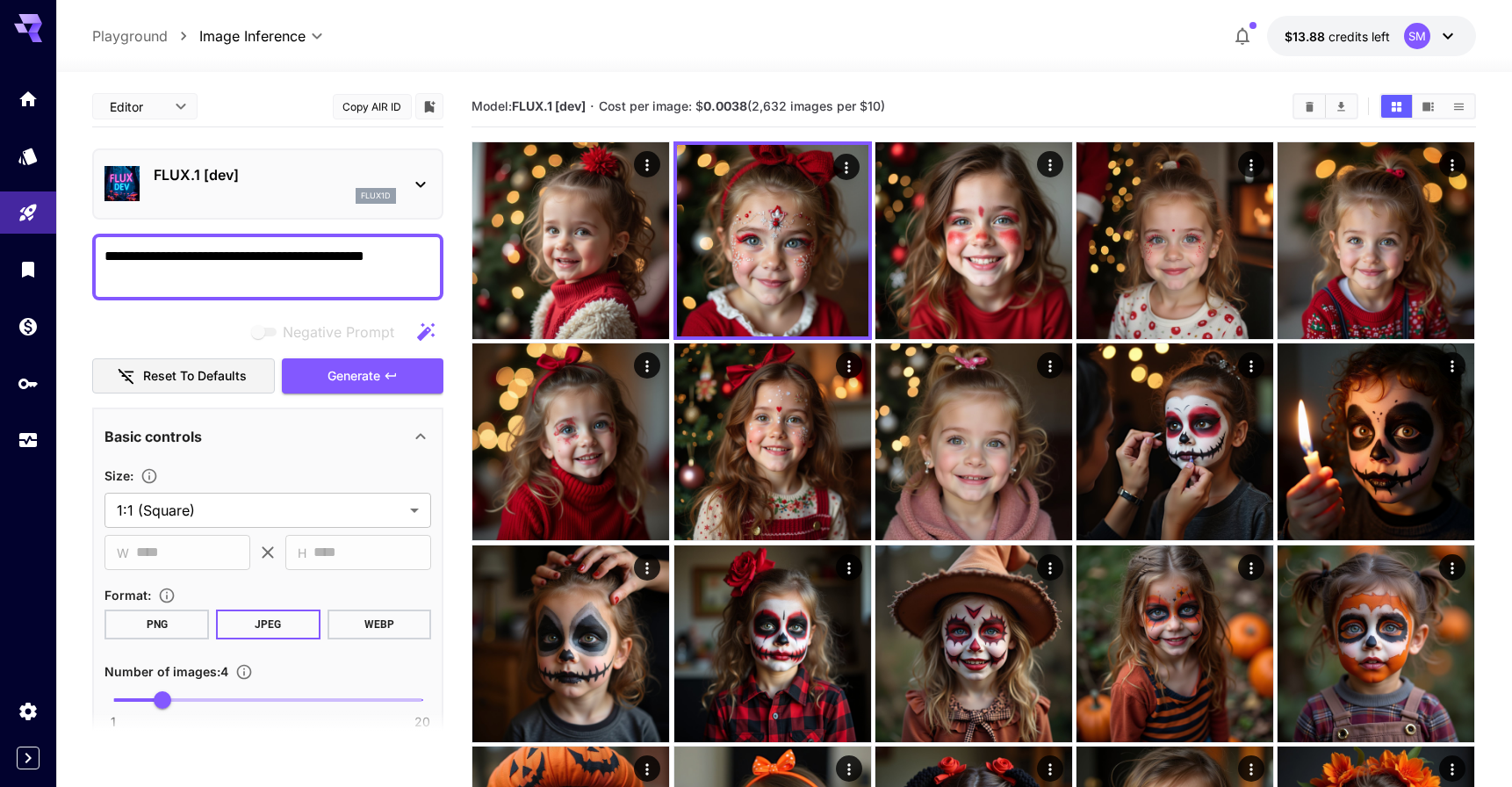
click at [414, 180] on icon at bounding box center [420, 184] width 21 height 21
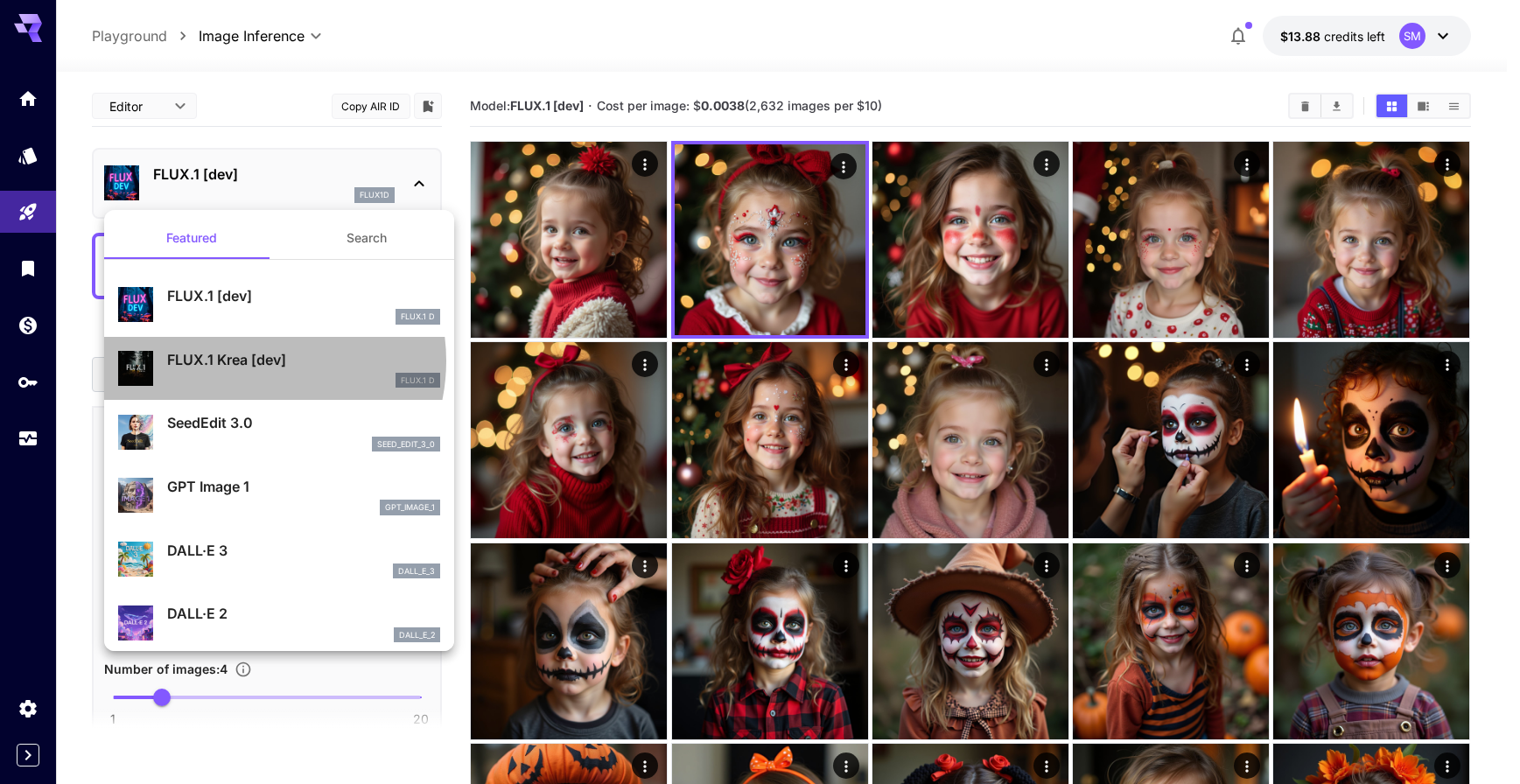
click at [252, 361] on p "FLUX.1 Krea [dev]" at bounding box center [303, 359] width 273 height 21
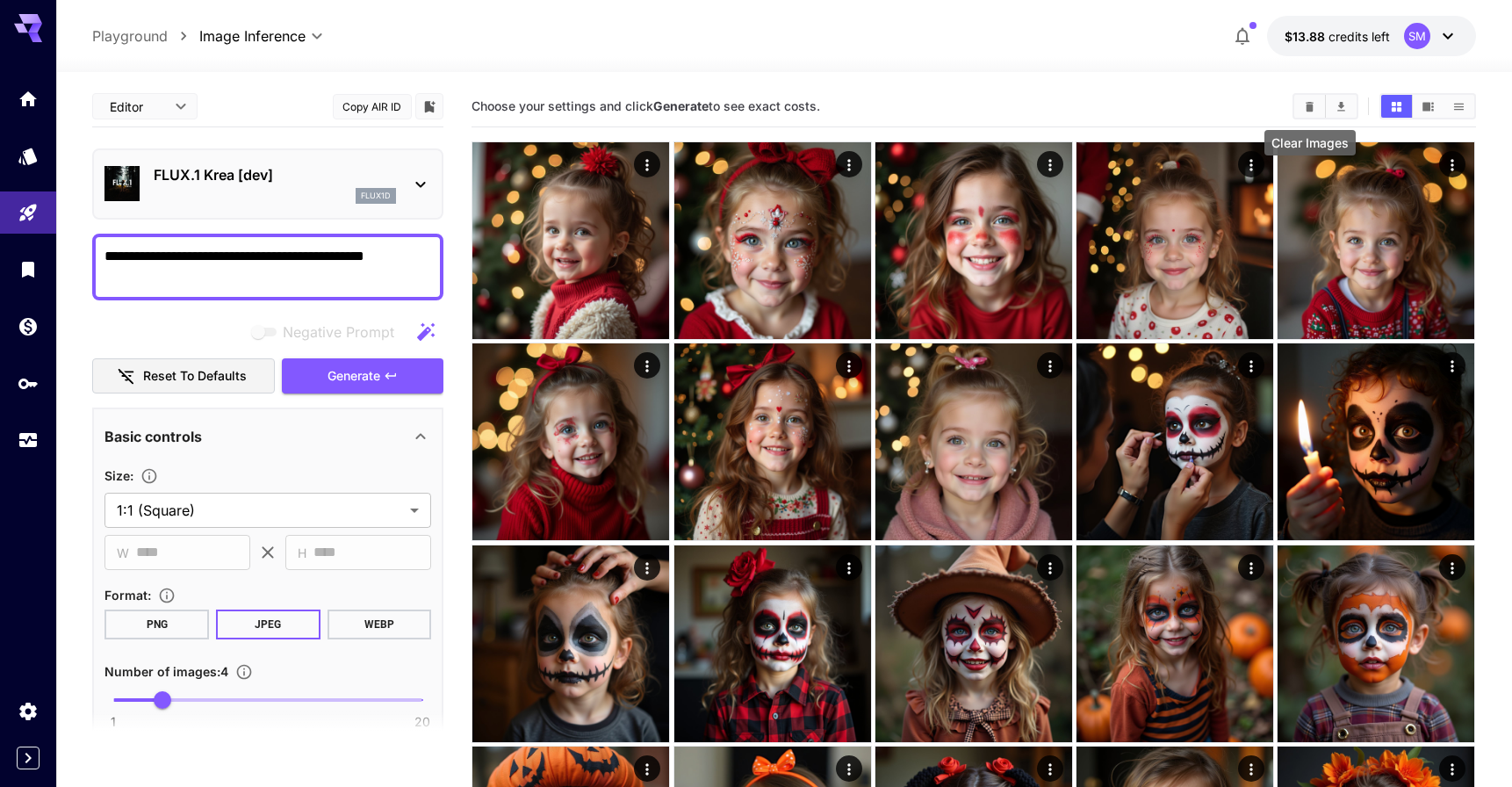
click at [1305, 105] on icon "Clear Images" at bounding box center [1309, 107] width 14 height 14
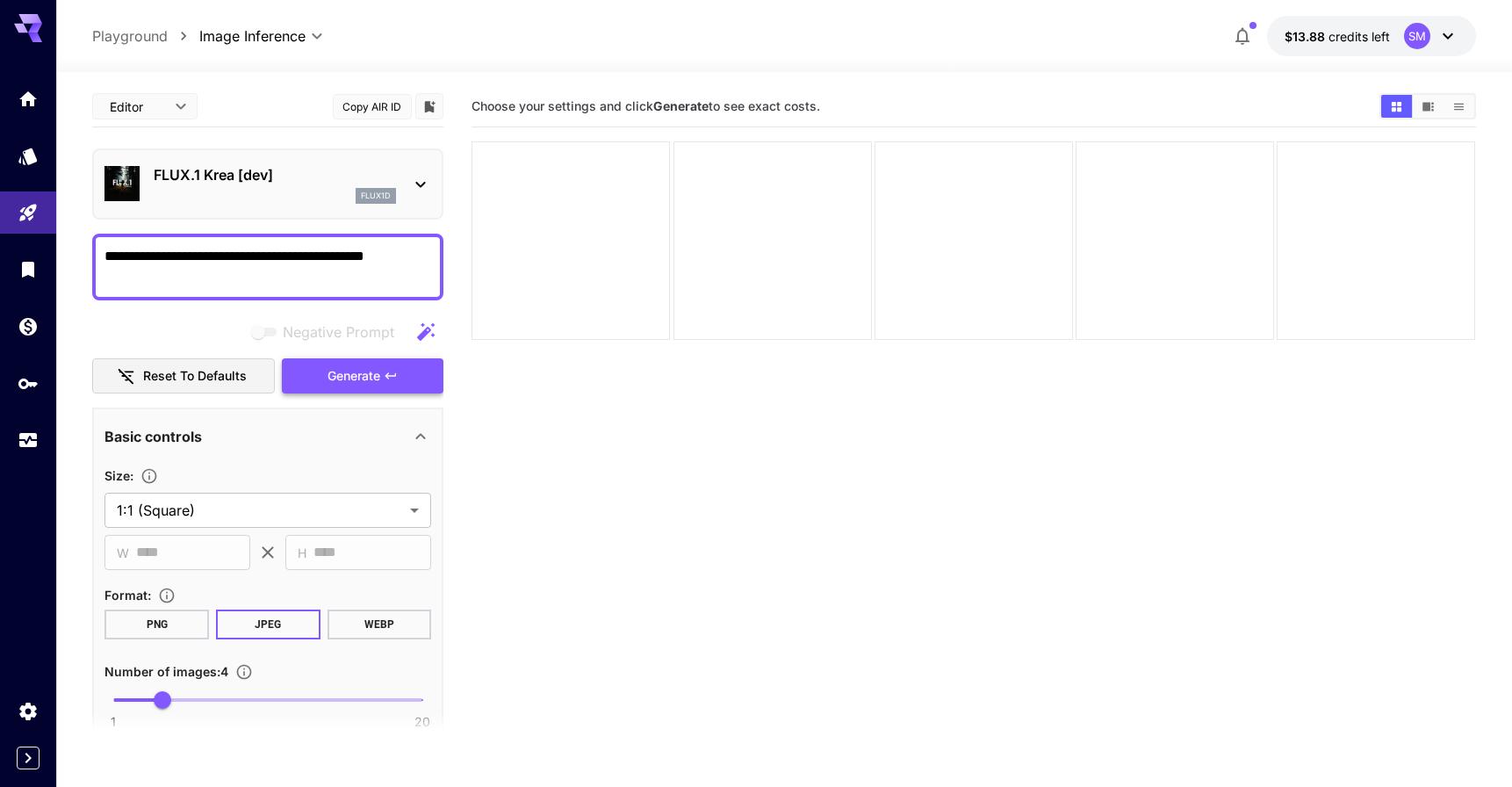
click at [347, 375] on span "Generate" at bounding box center [354, 376] width 52 height 22
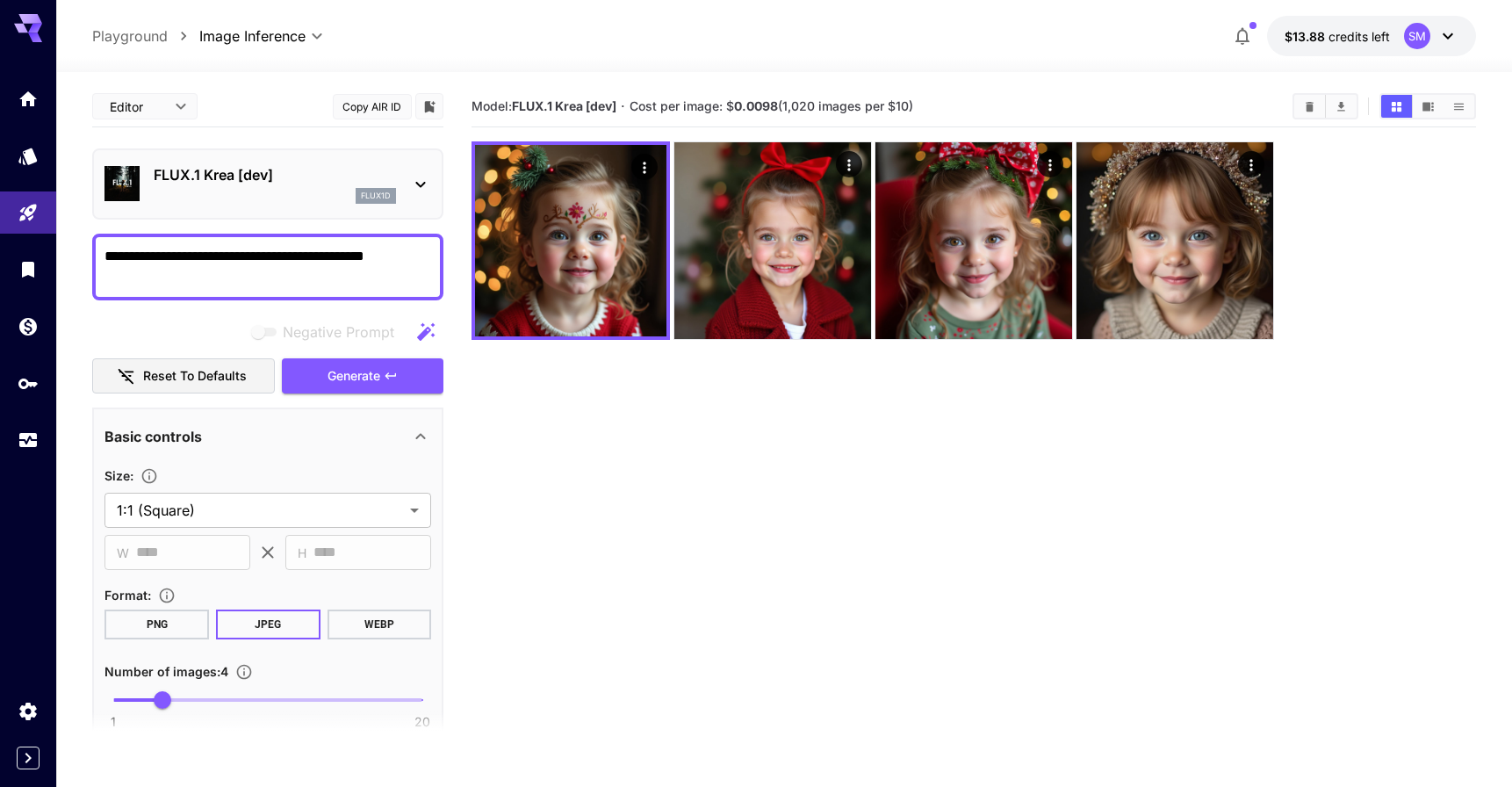
click at [399, 177] on div "FLUX.1 Krea [dev] flux1d" at bounding box center [268, 184] width 326 height 53
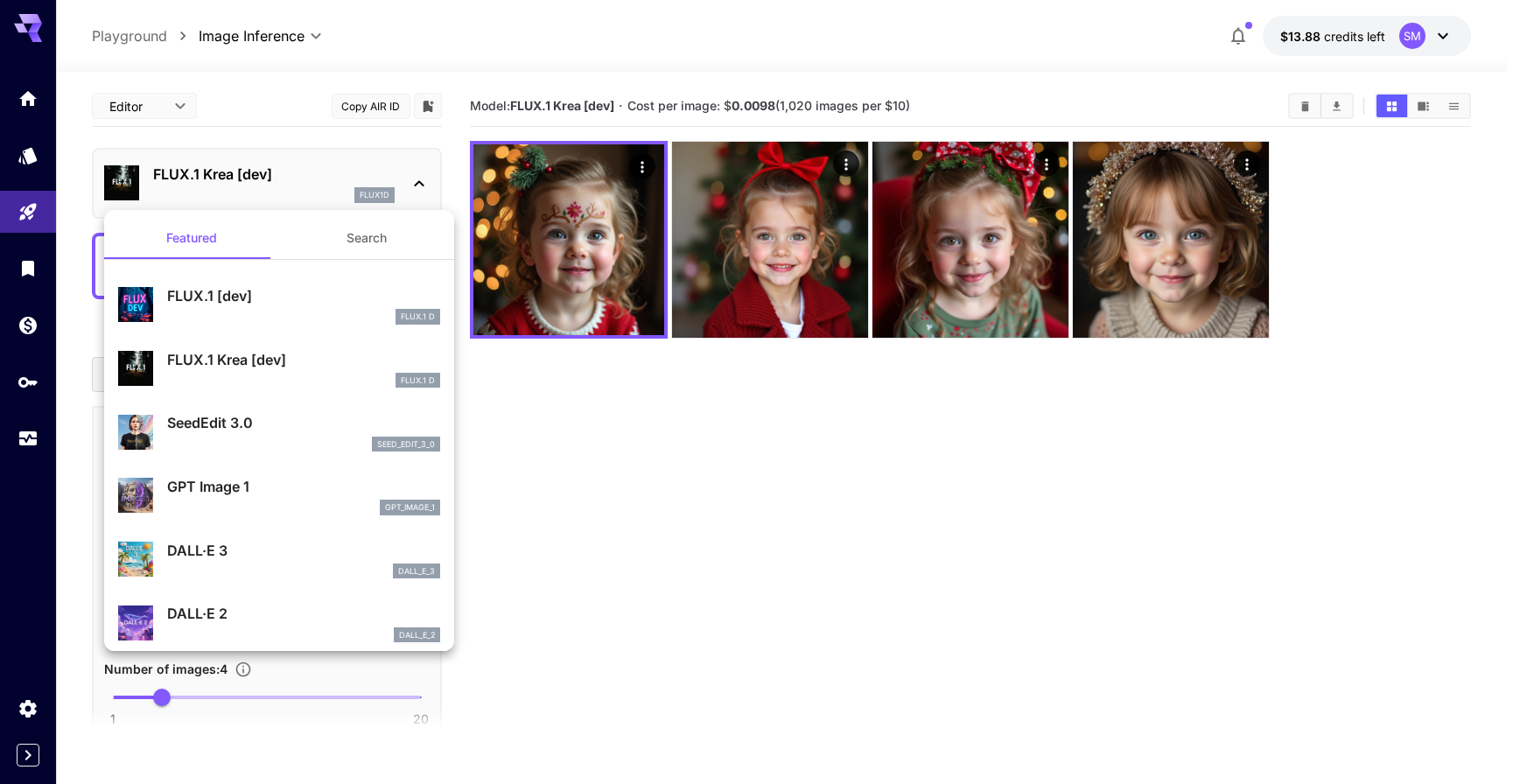
click at [732, 561] on div at bounding box center [760, 392] width 1520 height 784
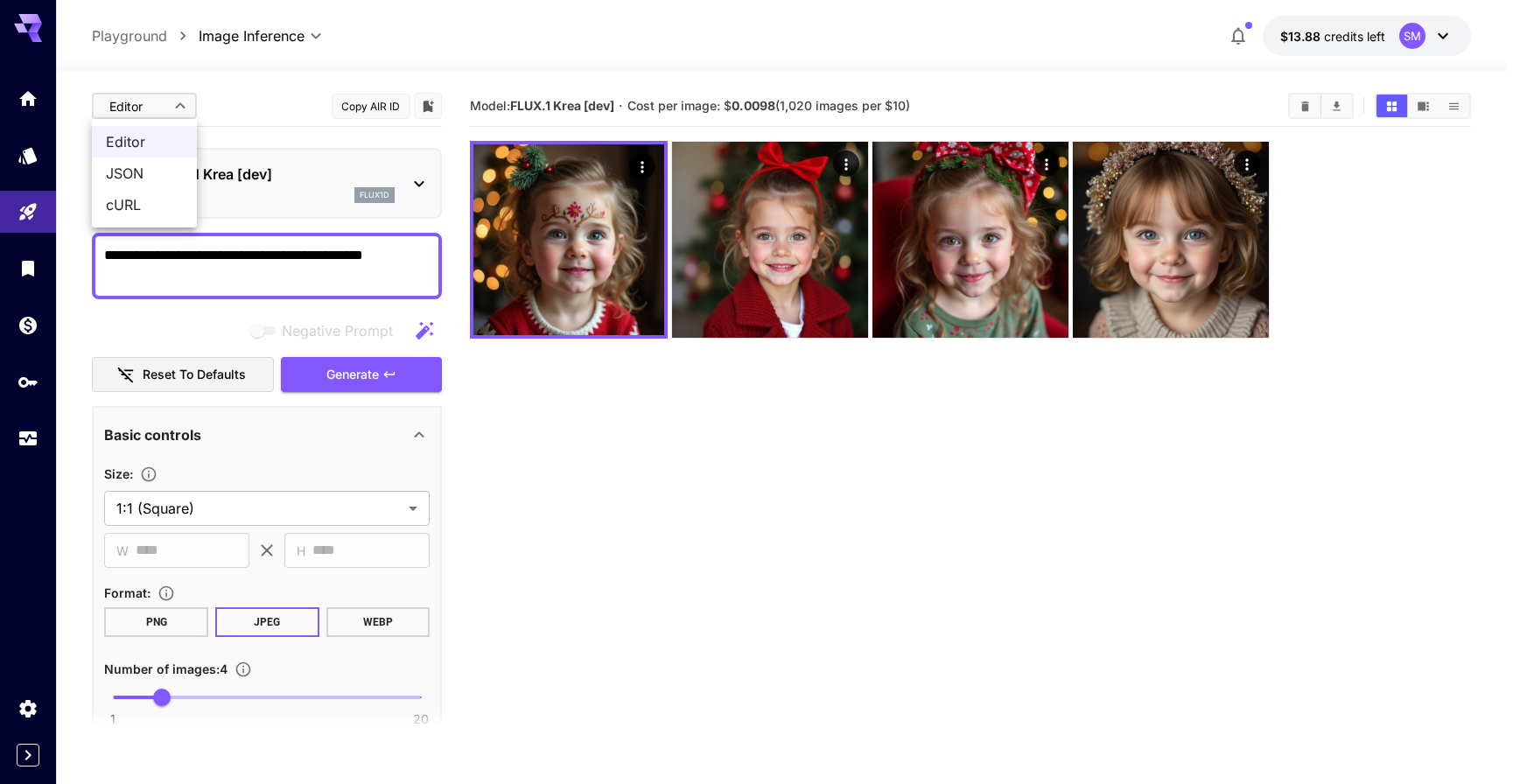
click at [184, 109] on body "**********" at bounding box center [760, 460] width 1520 height 922
click at [184, 109] on div at bounding box center [760, 392] width 1520 height 784
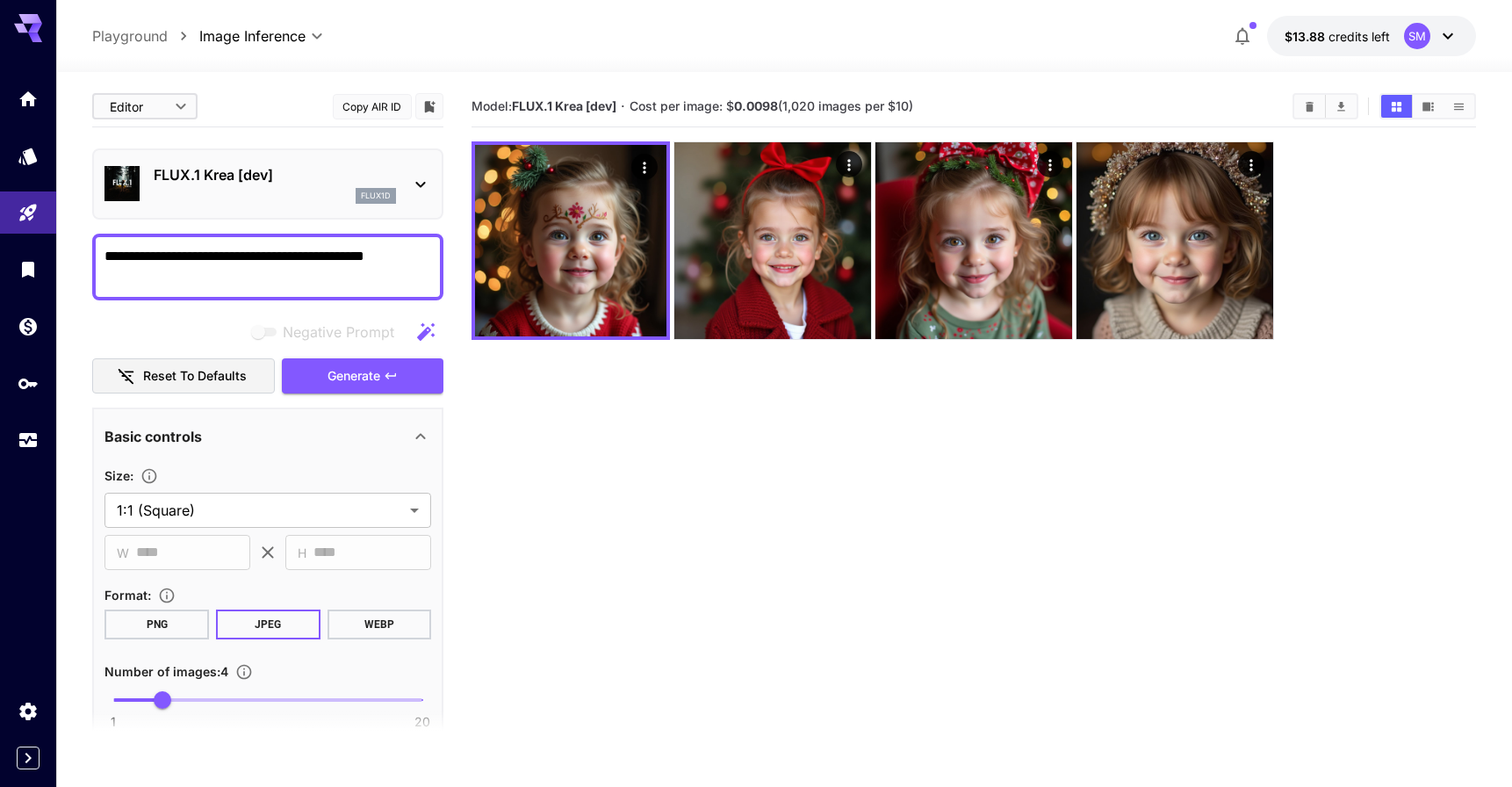
click at [137, 383] on button "Reset to defaults" at bounding box center [184, 376] width 183 height 36
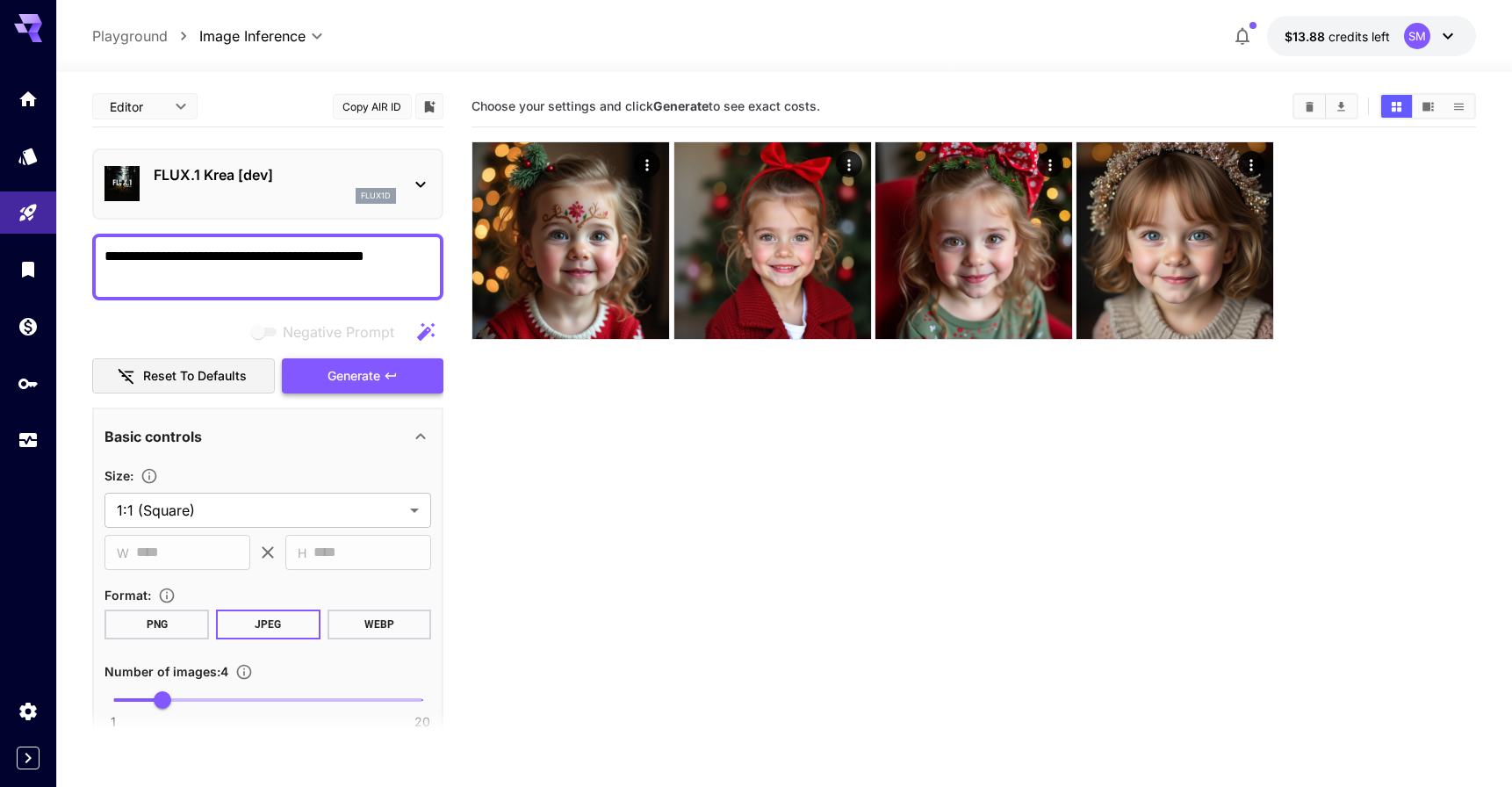
click at [365, 384] on span "Generate" at bounding box center [354, 376] width 52 height 22
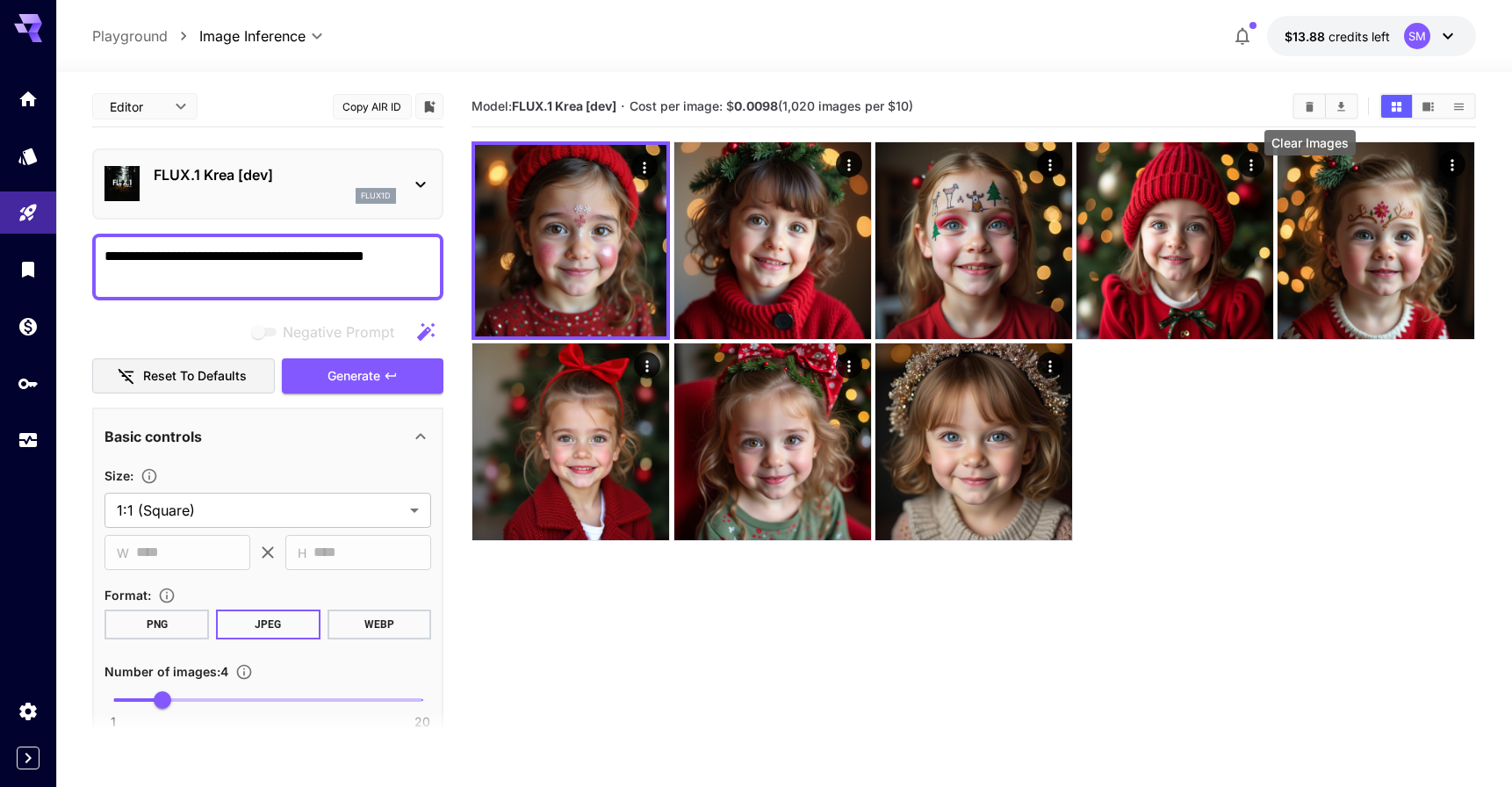
click at [1309, 109] on icon "Clear Images" at bounding box center [1309, 106] width 8 height 10
